Goal: Book appointment/travel/reservation

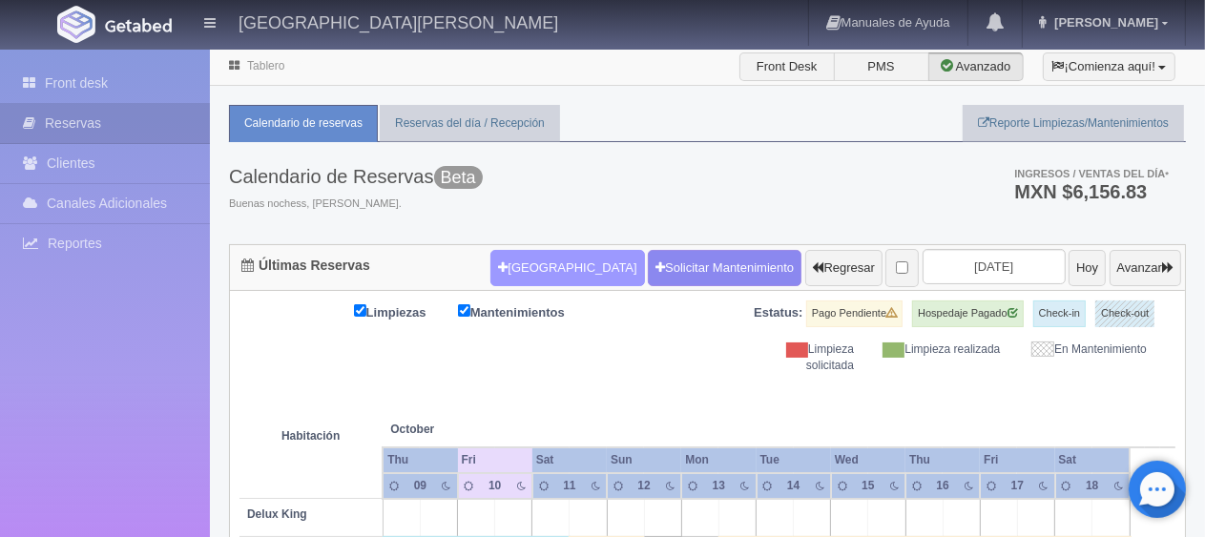
click at [561, 260] on button "[GEOGRAPHIC_DATA]" at bounding box center [568, 268] width 154 height 36
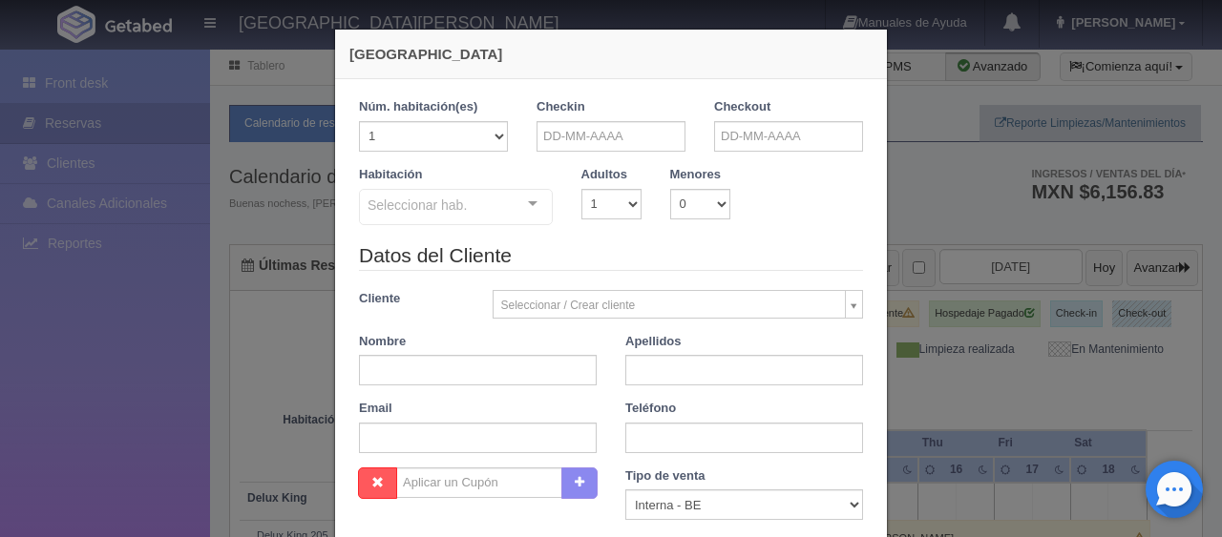
checkbox input "false"
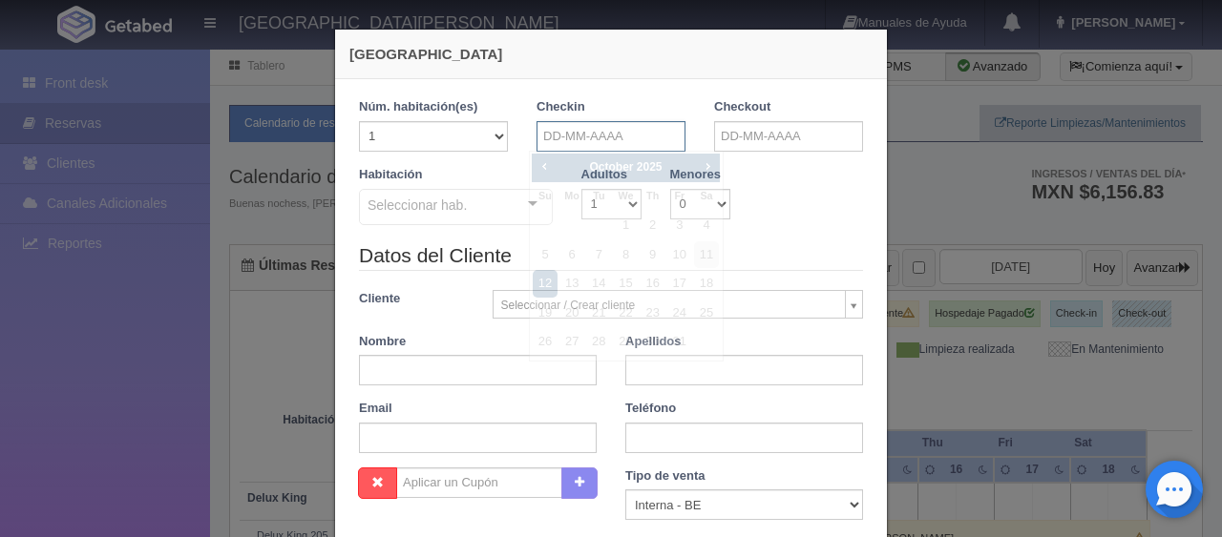
click at [583, 143] on input "text" at bounding box center [610, 136] width 149 height 31
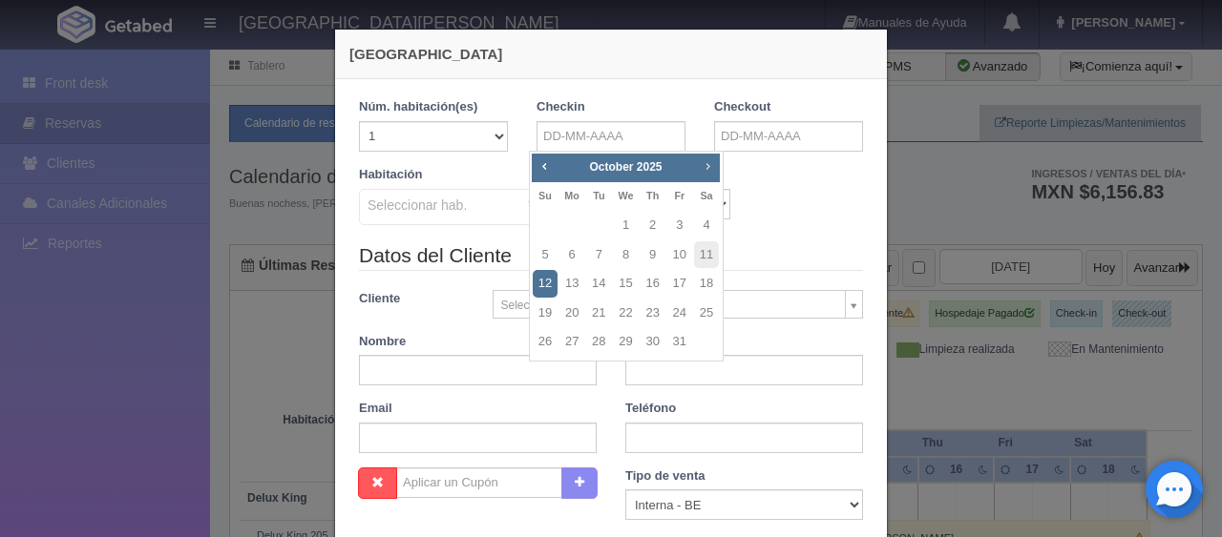
click at [702, 170] on span "Next" at bounding box center [707, 165] width 15 height 15
click at [603, 255] on link "4" at bounding box center [598, 255] width 25 height 28
type input "[DATE]"
checkbox input "false"
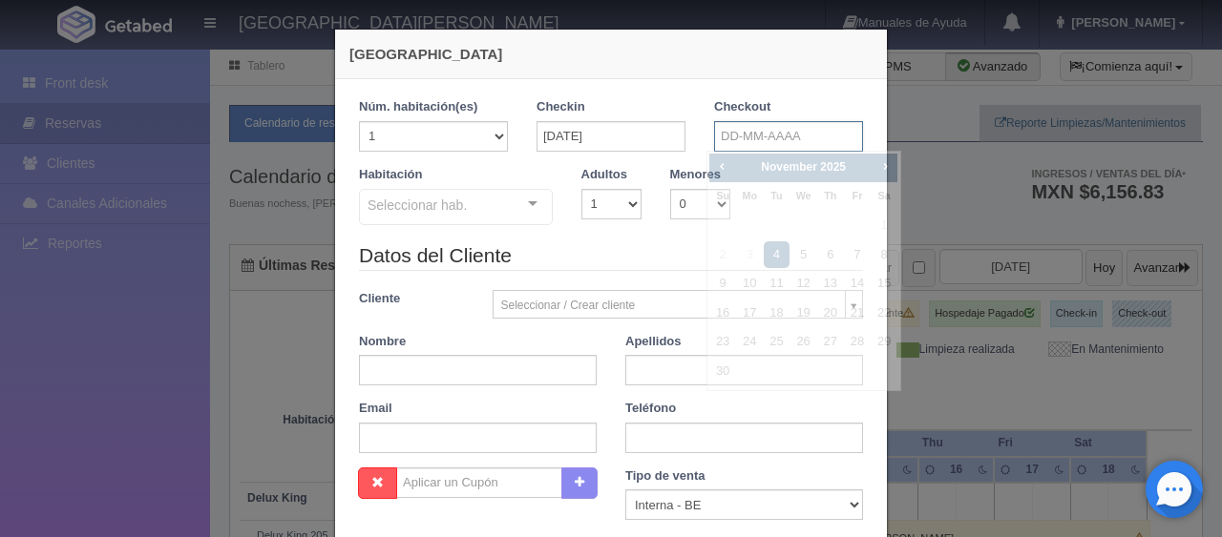
click at [729, 136] on input "text" at bounding box center [788, 136] width 149 height 31
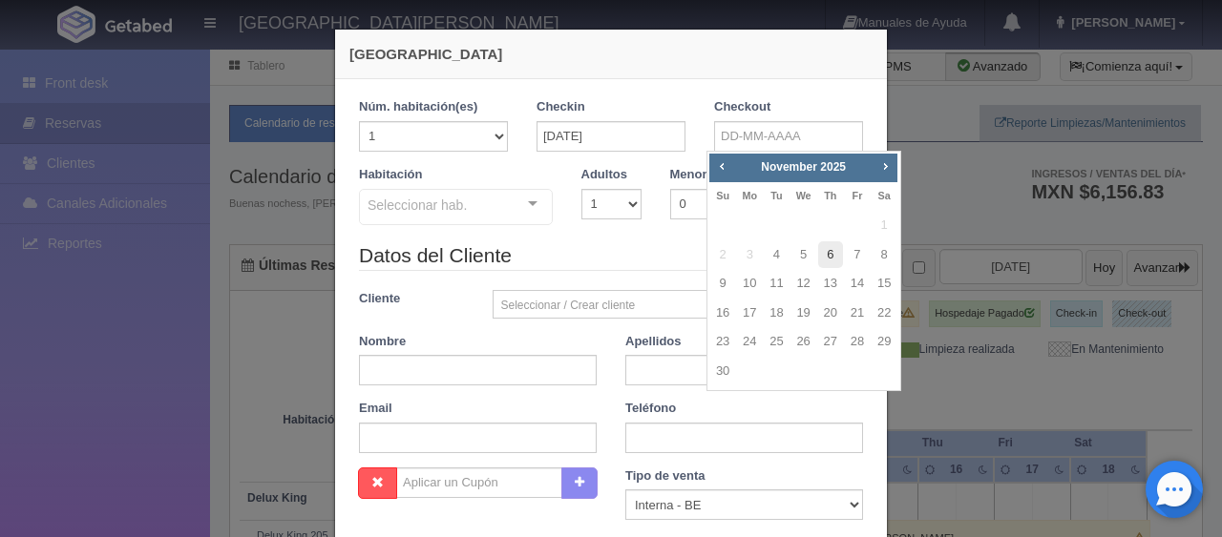
click at [827, 250] on link "6" at bounding box center [830, 255] width 25 height 28
type input "[DATE]"
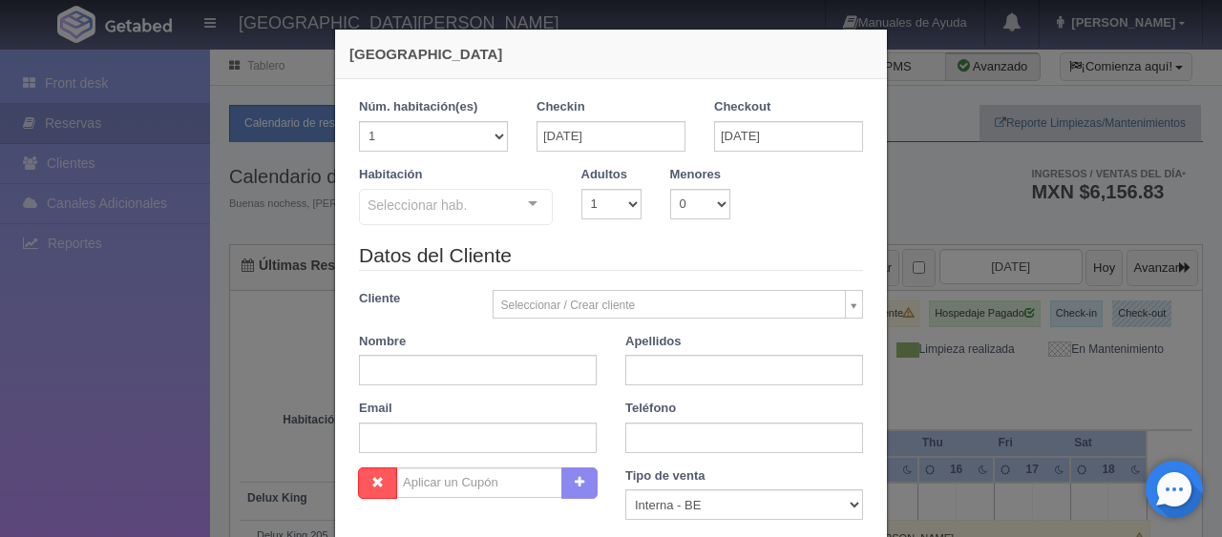
checkbox input "false"
click at [624, 204] on select "1 2 3 4 5 6 7 8 9 10" at bounding box center [611, 204] width 60 height 31
select select "2"
click at [581, 189] on select "1 2 3 4 5 6 7 8 9 10" at bounding box center [611, 204] width 60 height 31
checkbox input "false"
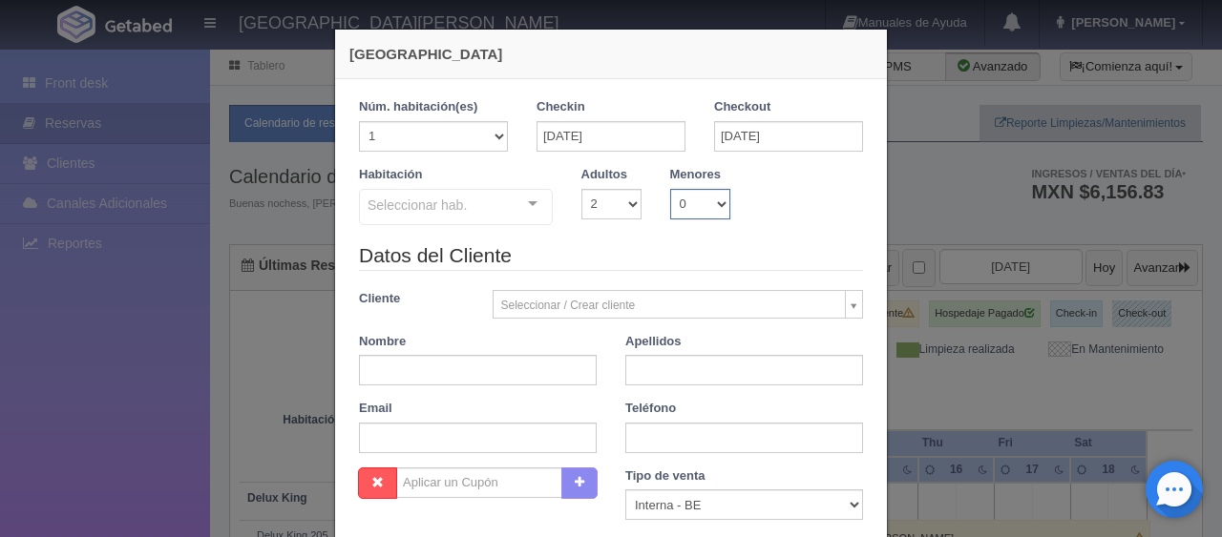
click at [704, 204] on select "0 1 2 3 4 5 6 7 8 9 10" at bounding box center [700, 204] width 60 height 31
select select "1"
click at [670, 189] on select "0 1 2 3 4 5 6 7 8 9 10" at bounding box center [700, 204] width 60 height 31
checkbox input "false"
click at [760, 206] on select "0 1 2 3 4 5 6 7 8 9 10 11 12 13 14 15 16 17 18" at bounding box center [759, 204] width 31 height 31
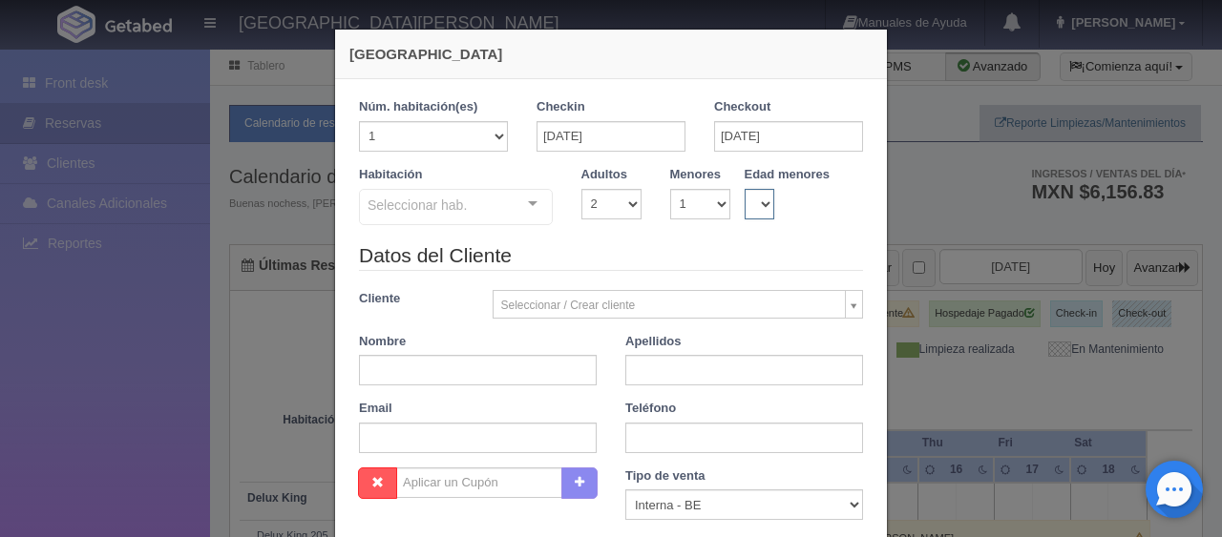
select select "1"
click at [744, 189] on select "0 1 2 3 4 5 6 7 8 9 10 11 12 13 14 15 16 17 18" at bounding box center [759, 204] width 31 height 31
click at [521, 205] on div at bounding box center [532, 204] width 38 height 29
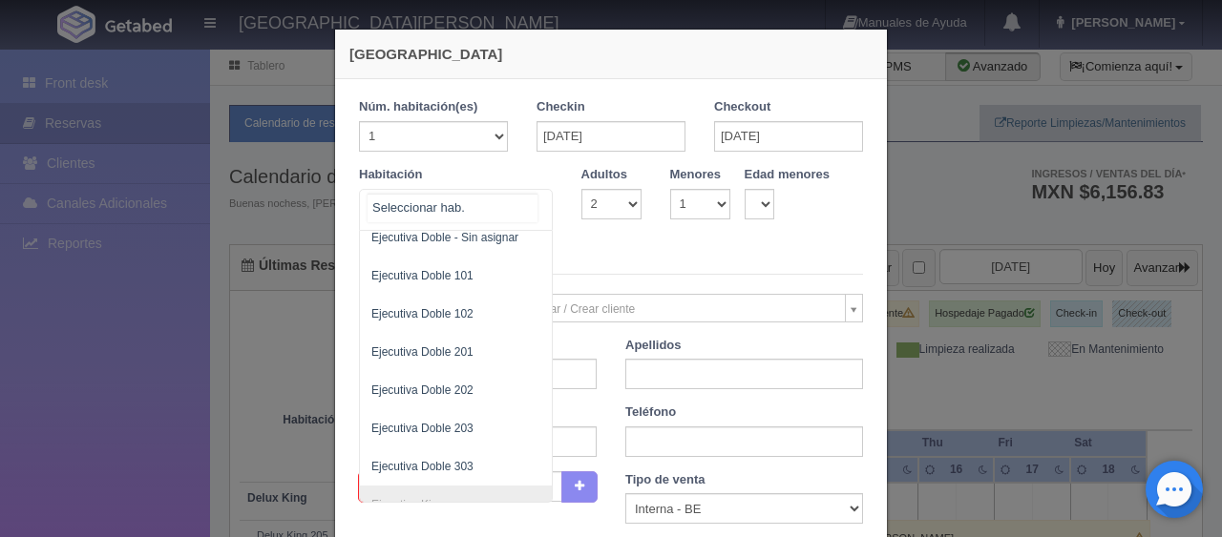
scroll to position [308, 0]
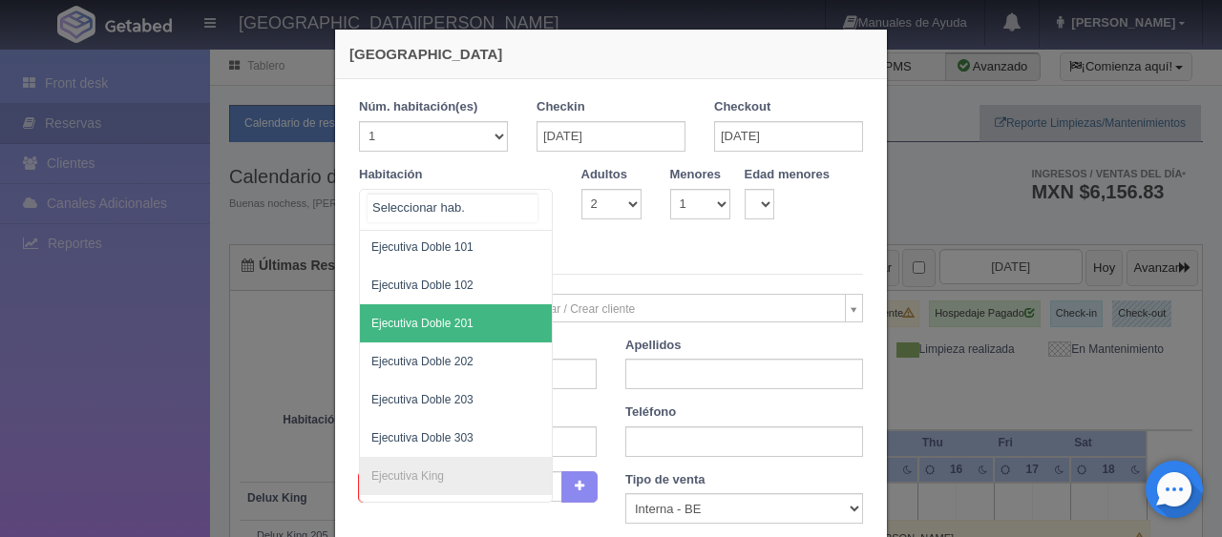
click at [445, 324] on span "Ejecutiva Doble 201" at bounding box center [422, 323] width 102 height 13
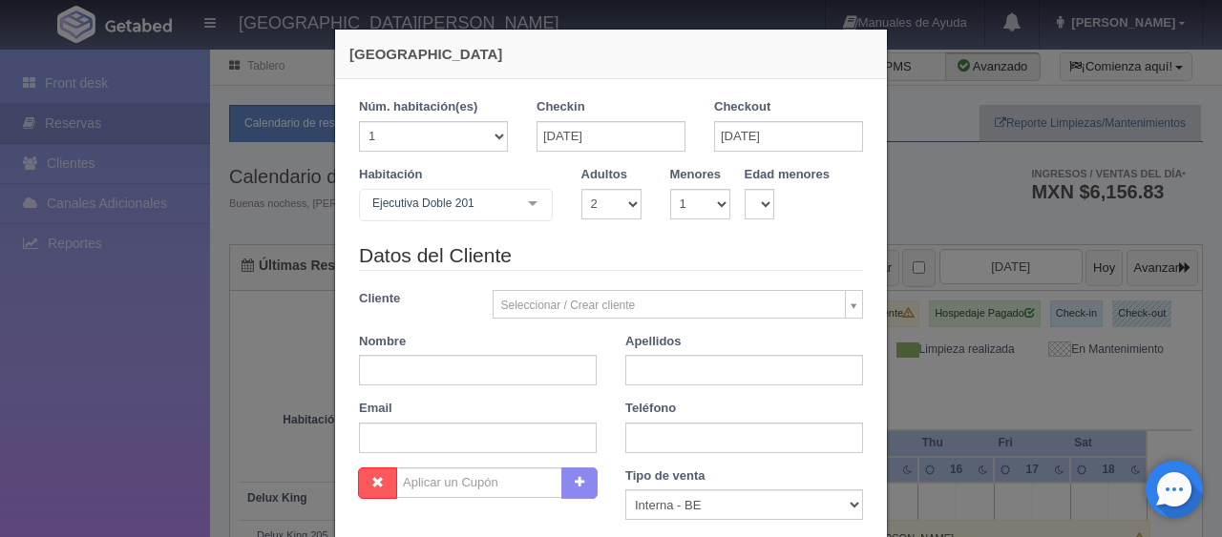
checkbox input "false"
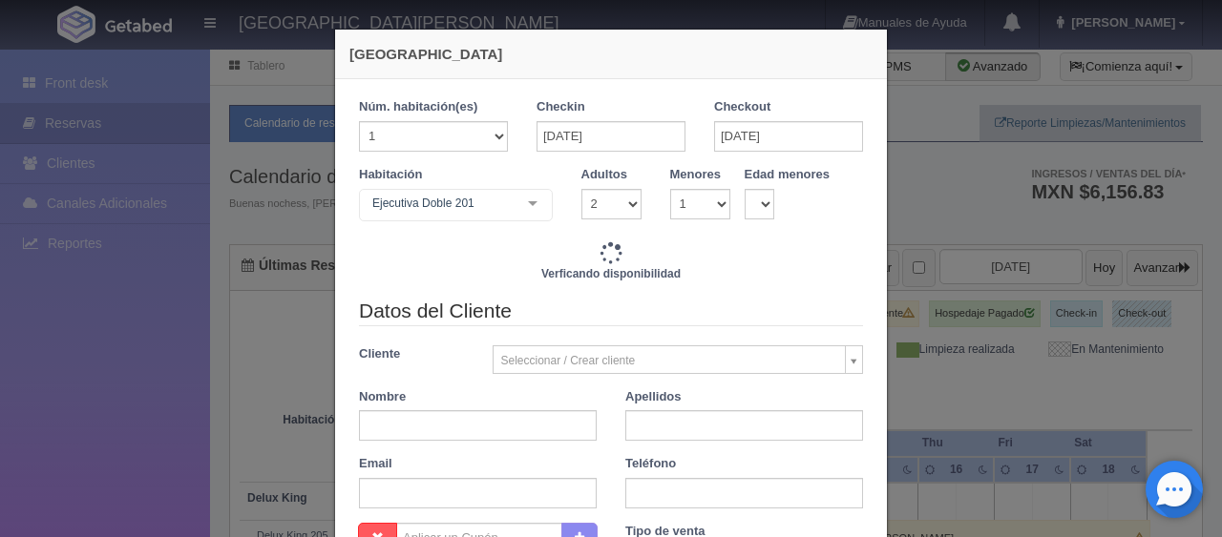
type input "3098.00"
checkbox input "false"
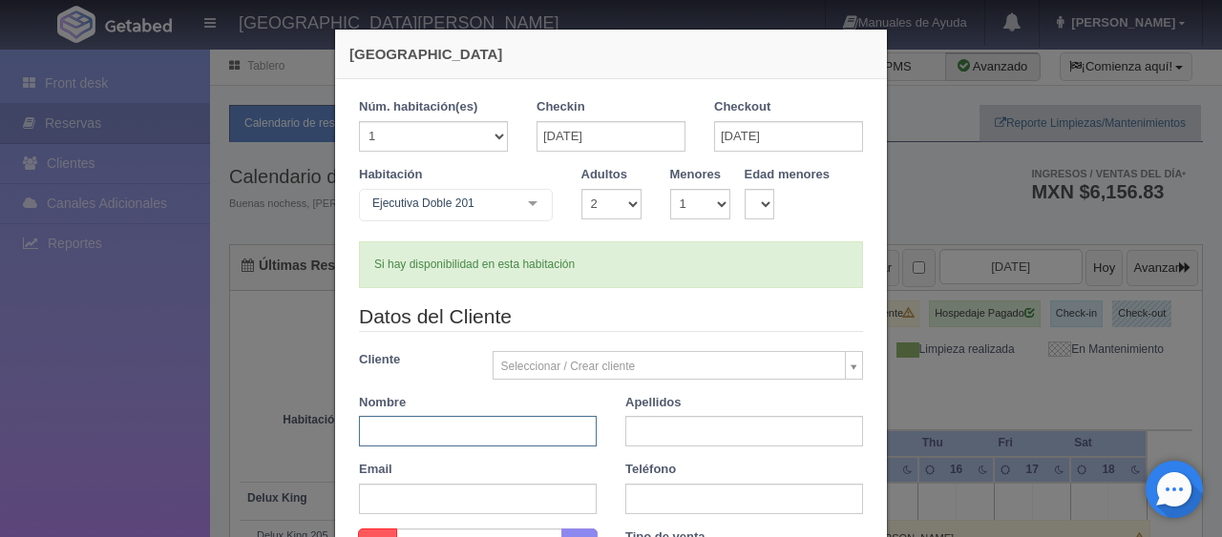
click at [477, 424] on input "text" at bounding box center [478, 431] width 238 height 31
type input "[PERSON_NAME]"
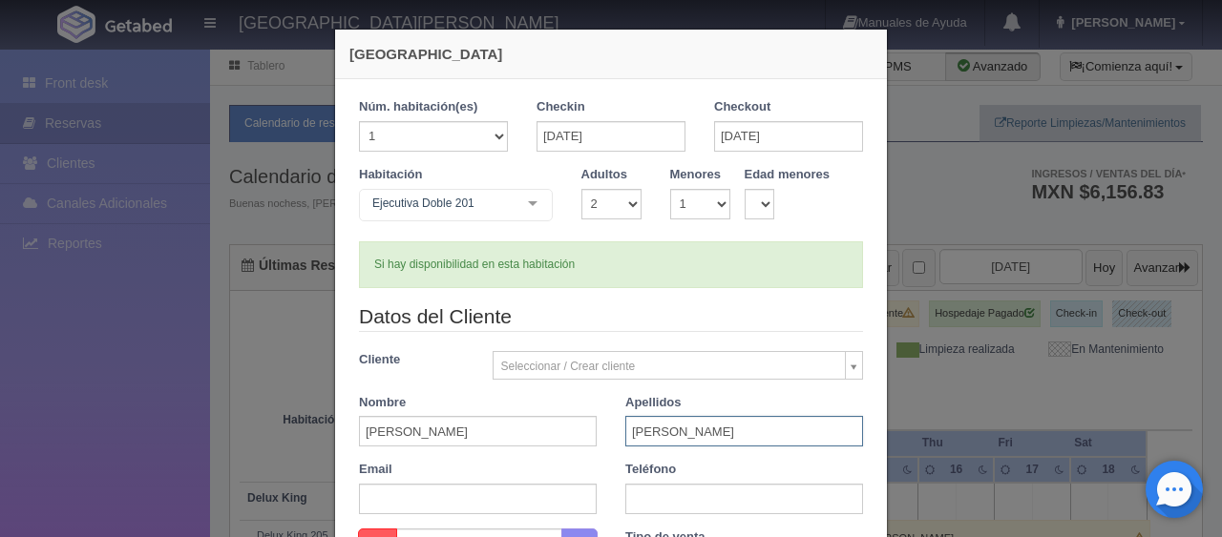
type input "[PERSON_NAME]"
paste input "34 651 05 19 66"
type input "34 651 05 19 66"
click at [599, 470] on div "Email" at bounding box center [478, 487] width 266 height 53
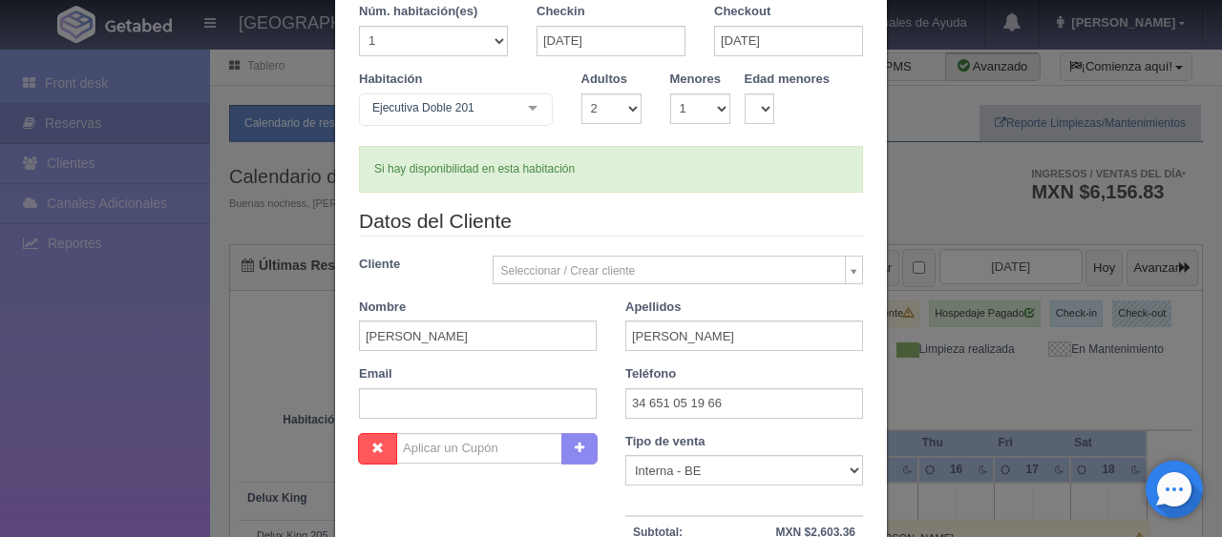
scroll to position [191, 0]
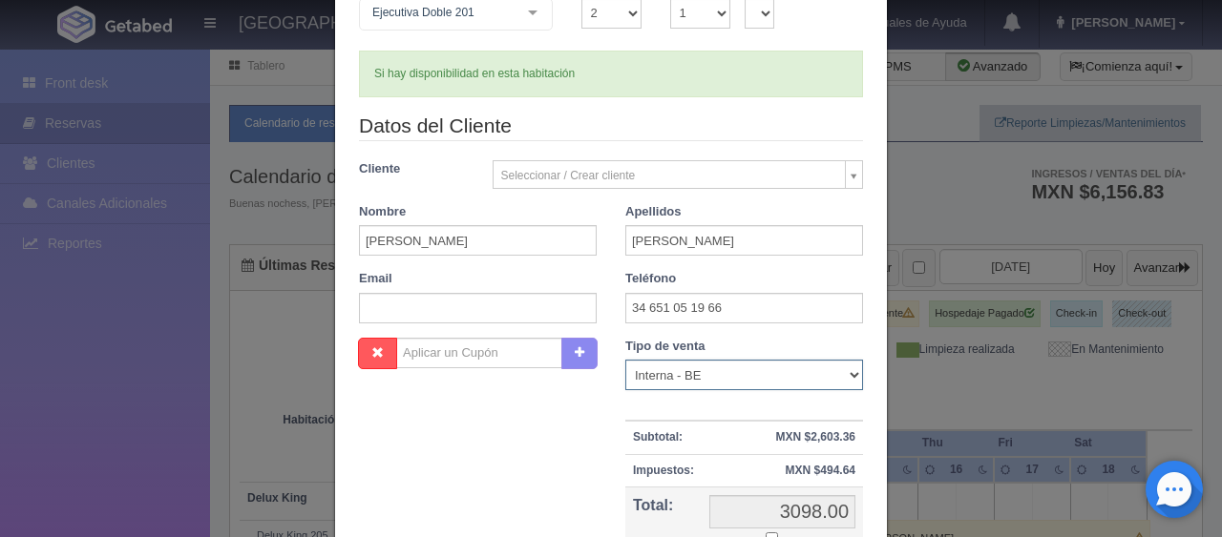
click at [698, 378] on select "Correo Electronico Interna - BE Llamada OTA Externa Otro WALK IN" at bounding box center [744, 375] width 238 height 31
select select "extota"
click at [625, 360] on select "Correo Electronico Interna - BE Llamada OTA Externa Otro WALK IN" at bounding box center [744, 375] width 238 height 31
click at [565, 456] on div "Nombre Cupón : Descuentos : Tipo de venta Correo Electronico Interna - BE Llama…" at bounding box center [611, 477] width 533 height 278
click at [568, 412] on div "Nombre Cupón : Descuentos : Tipo de venta Correo Electronico Interna - BE Llama…" at bounding box center [611, 477] width 533 height 278
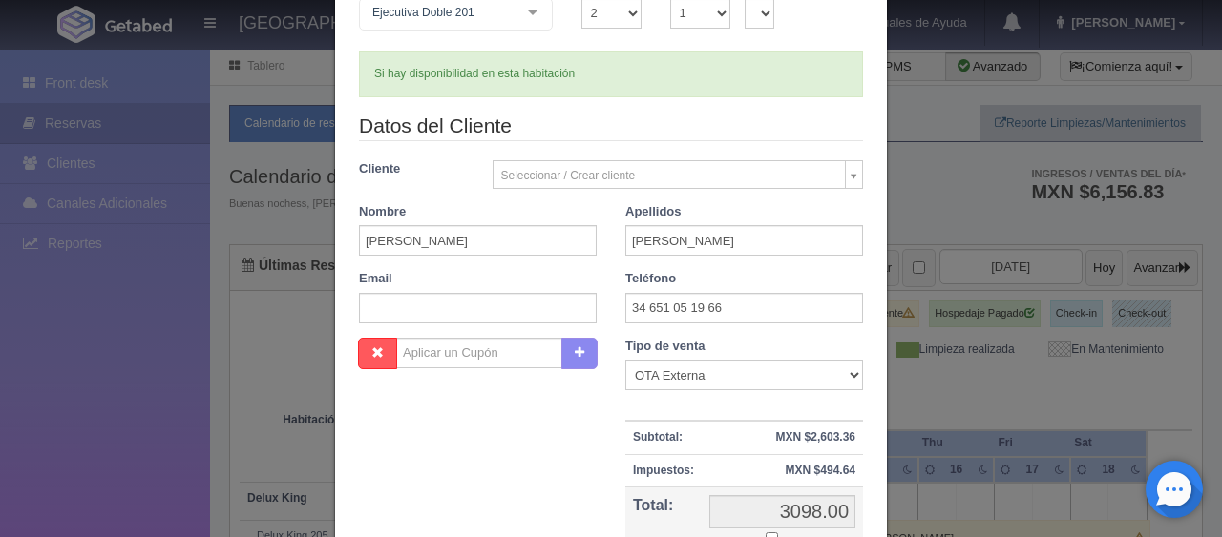
scroll to position [382, 0]
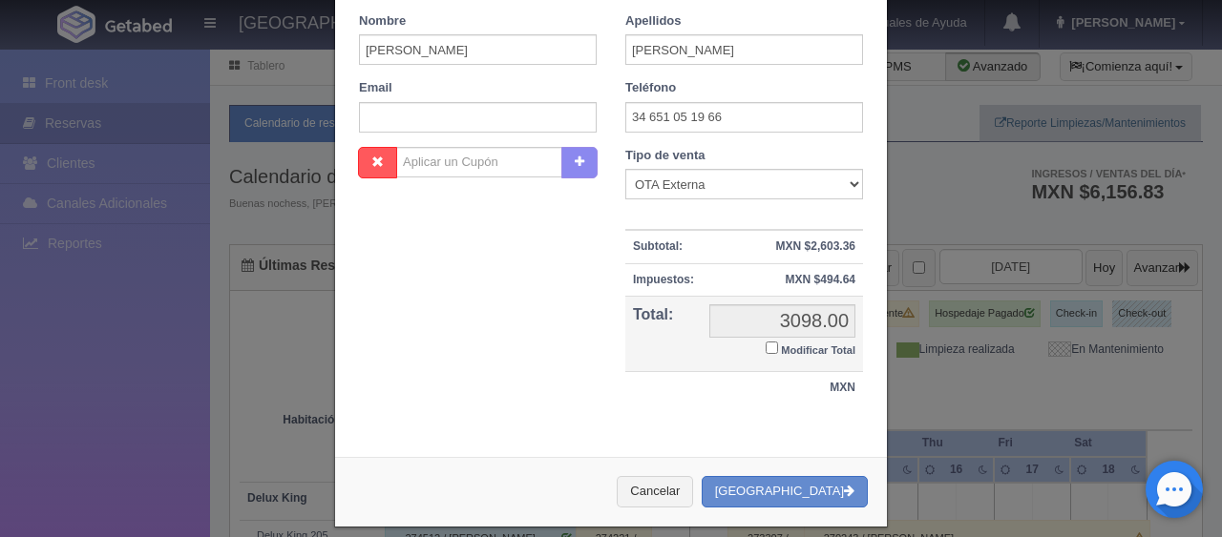
click at [765, 348] on input "Modificar Total" at bounding box center [771, 348] width 12 height 12
checkbox input "true"
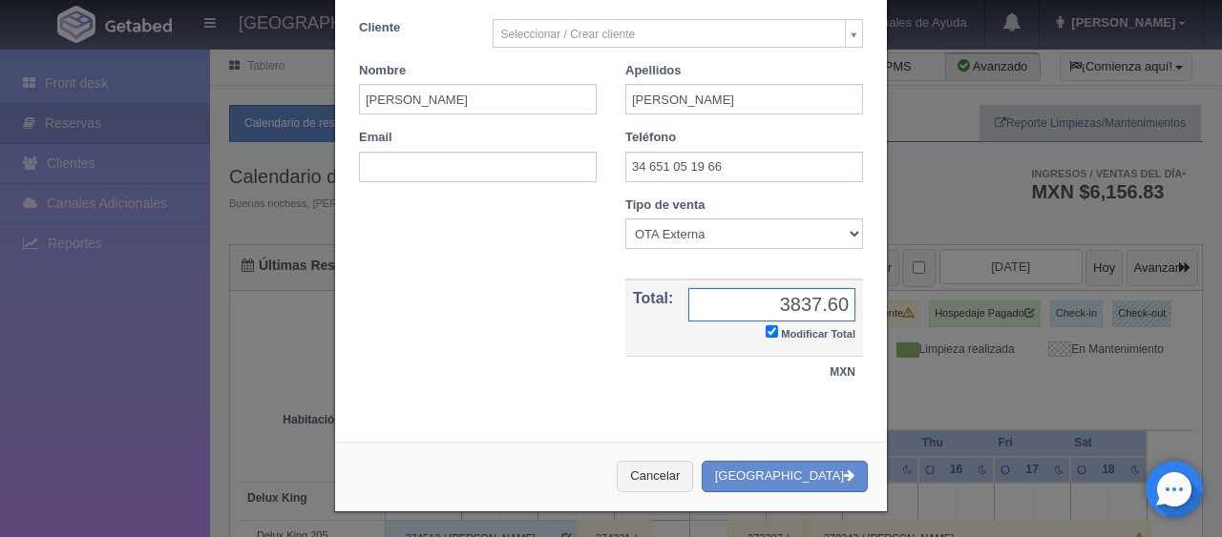
type input "3837.60"
click at [755, 479] on button "[GEOGRAPHIC_DATA]" at bounding box center [784, 476] width 166 height 31
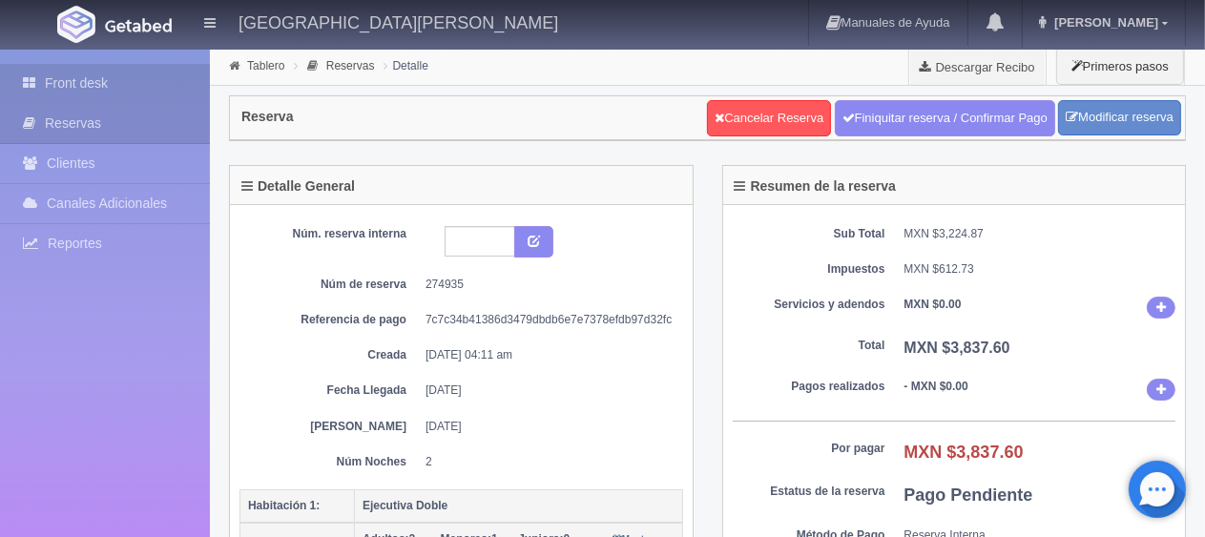
click at [66, 86] on link "Front desk" at bounding box center [105, 83] width 210 height 39
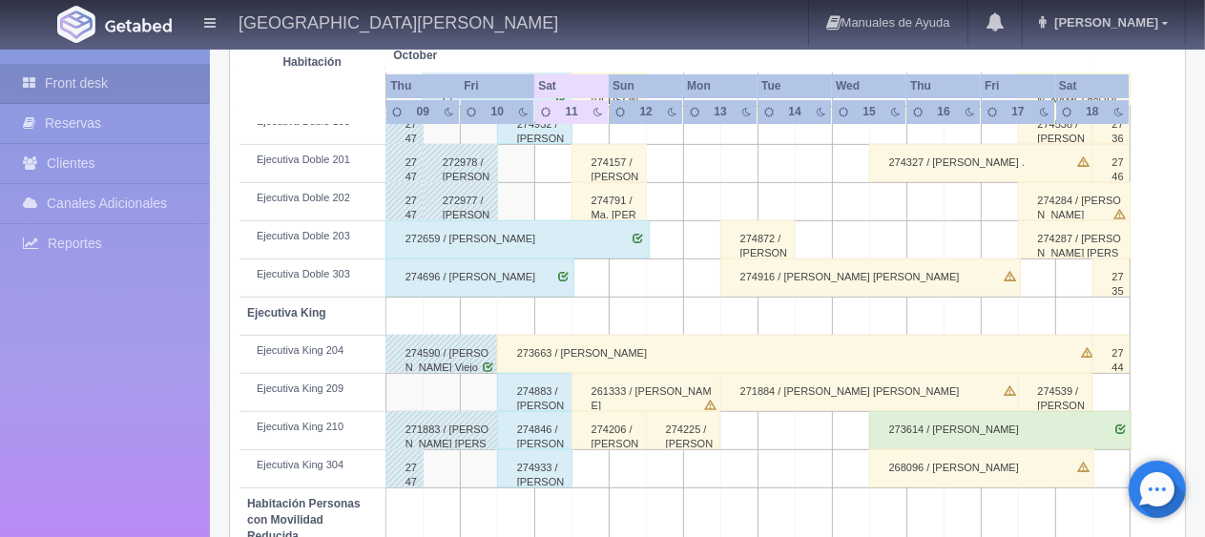
scroll to position [764, 0]
